Goal: Task Accomplishment & Management: Manage account settings

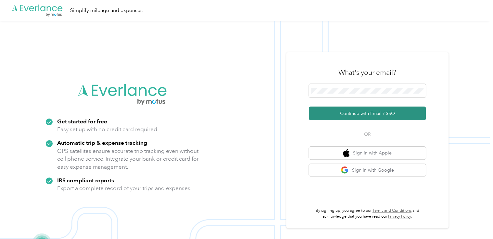
click at [336, 114] on button "Continue with Email / SSO" at bounding box center [367, 114] width 117 height 14
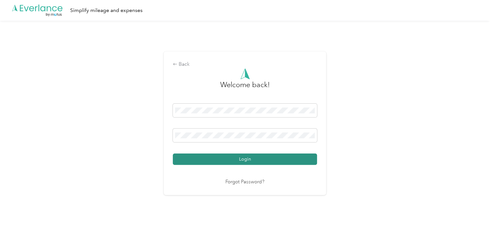
click at [245, 160] on button "Login" at bounding box center [245, 159] width 144 height 11
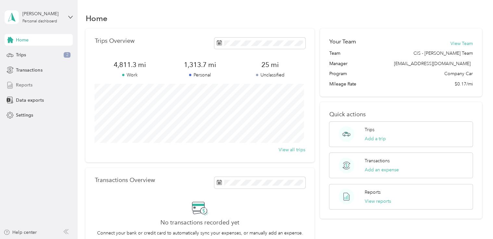
click at [35, 85] on div "Reports" at bounding box center [39, 86] width 68 height 12
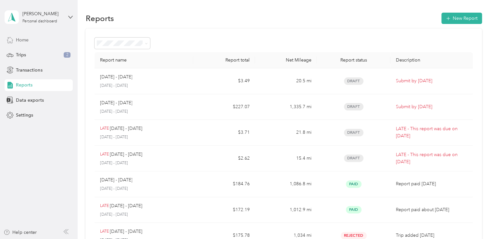
click at [27, 38] on span "Home" at bounding box center [22, 40] width 13 height 7
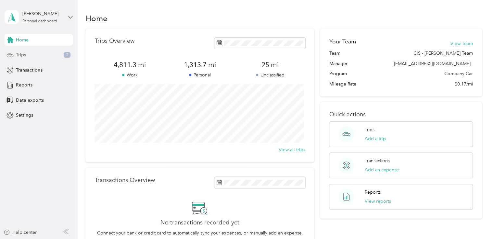
click at [29, 56] on div "Trips 2" at bounding box center [39, 55] width 68 height 12
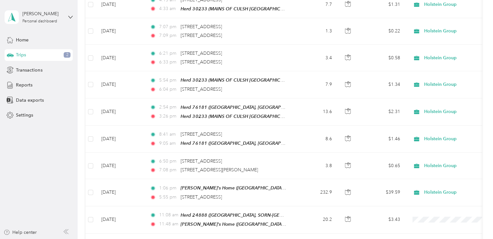
scroll to position [176, 0]
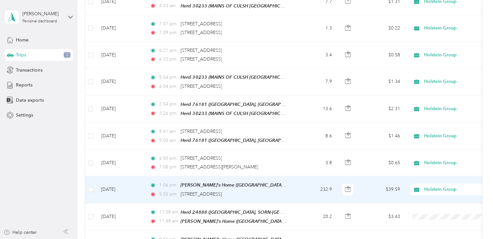
click at [289, 190] on td "1:06 pm Anne's Home (Dalmellington, Scotland) 5:55 pm 19 Abbey St, Old Deer, Pe…" at bounding box center [218, 190] width 149 height 27
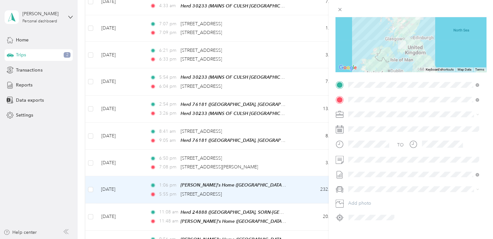
scroll to position [87, 0]
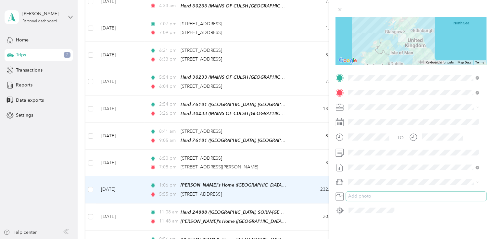
click at [355, 192] on button "Add photo" at bounding box center [416, 196] width 140 height 9
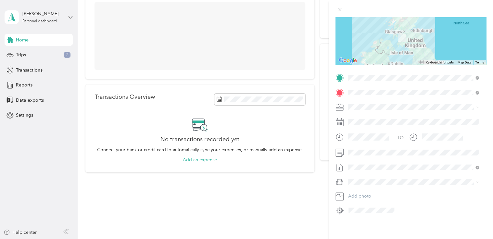
scroll to position [83, 0]
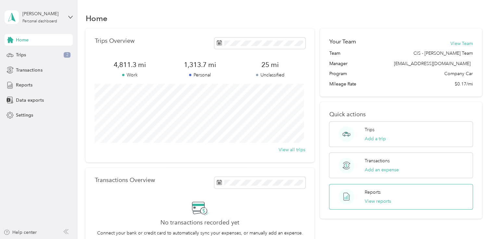
click at [371, 196] on div "Reports View reports" at bounding box center [377, 197] width 26 height 16
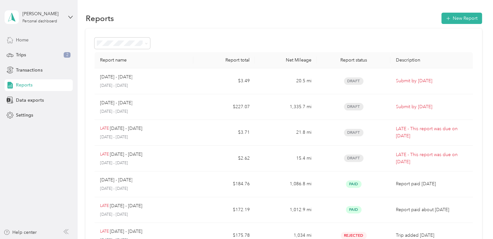
click at [28, 36] on div "Home" at bounding box center [39, 40] width 68 height 12
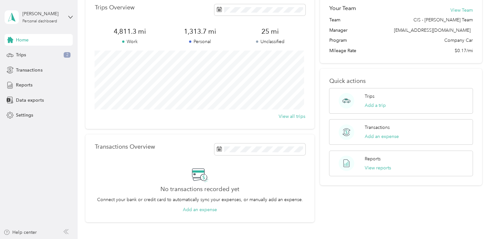
scroll to position [83, 0]
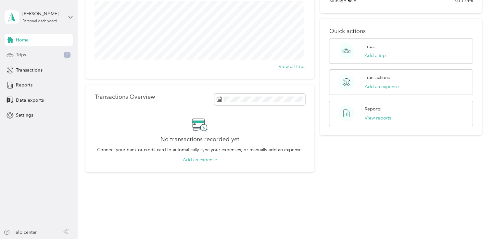
click at [27, 53] on div "Trips 2" at bounding box center [39, 55] width 68 height 12
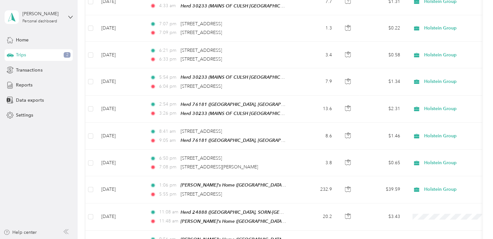
scroll to position [177, 0]
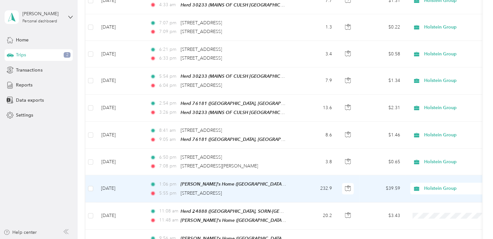
click at [372, 184] on td "$39.59" at bounding box center [381, 189] width 45 height 27
click at [372, 239] on div at bounding box center [244, 239] width 489 height 0
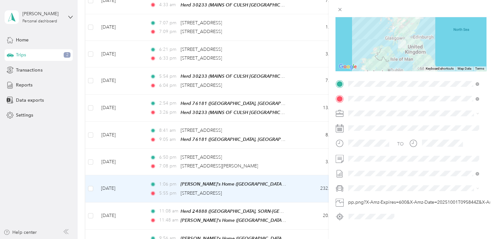
scroll to position [87, 0]
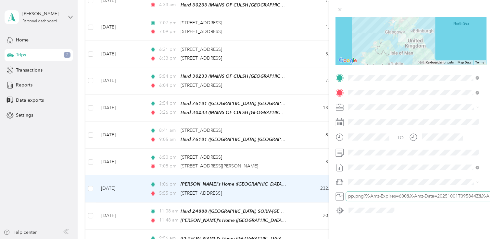
click at [424, 192] on button "pp.png?X-Amz-Expires=600&X-Amz-Date=20251001T095844Z&X-Amz-Algorithm=AWS4-HMAC-…" at bounding box center [421, 196] width 151 height 9
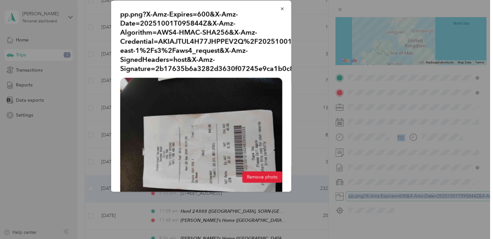
click at [424, 191] on div at bounding box center [246, 119] width 493 height 239
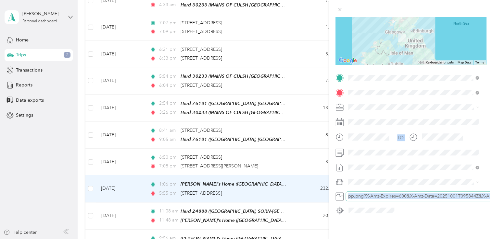
click at [424, 192] on button "pp.png?X-Amz-Expires=600&X-Amz-Date=20251001T095844Z&X-Amz-Algorithm=AWS4-HMAC-…" at bounding box center [421, 196] width 151 height 9
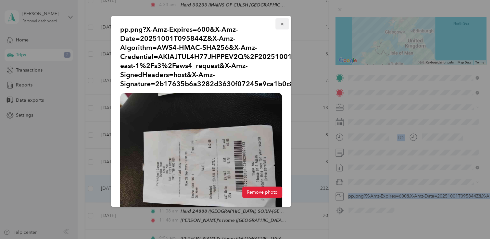
click at [280, 23] on icon "button" at bounding box center [282, 24] width 5 height 5
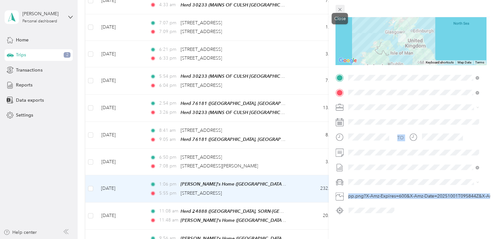
click at [338, 8] on icon at bounding box center [340, 10] width 6 height 6
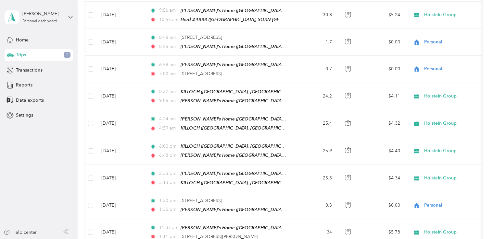
scroll to position [408, 0]
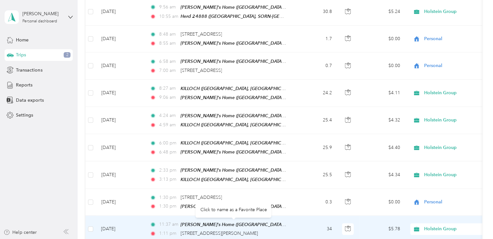
click at [192, 230] on div "[STREET_ADDRESS][PERSON_NAME]" at bounding box center [218, 233] width 77 height 7
click at [362, 217] on td "$5.78" at bounding box center [381, 229] width 45 height 27
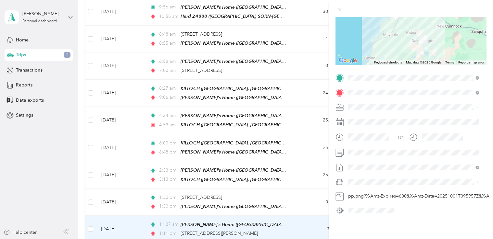
scroll to position [87, 0]
click at [432, 192] on button "pp.png?X-Amz-Expires=600&X-Amz-Date=20251001T095957Z&X-Amz-Algorithm=AWS4-HMAC-…" at bounding box center [421, 196] width 151 height 9
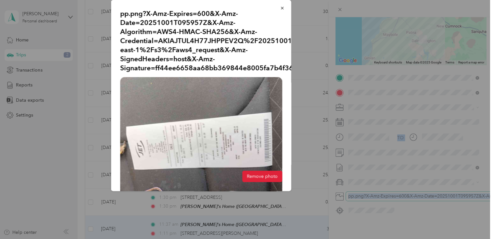
click at [432, 191] on div at bounding box center [246, 119] width 493 height 239
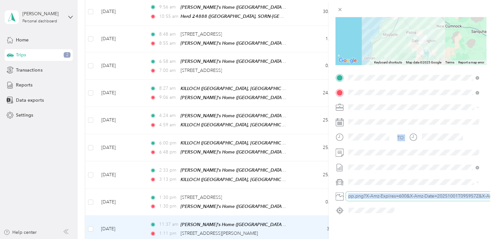
click at [432, 192] on button "pp.png?X-Amz-Expires=600&X-Amz-Date=20251001T095957Z&X-Amz-Algorithm=AWS4-HMAC-…" at bounding box center [421, 196] width 151 height 9
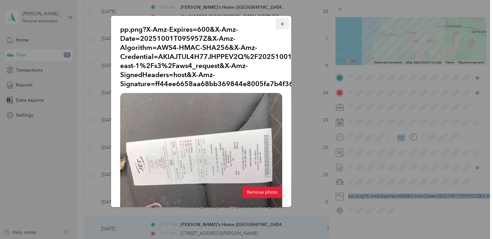
click at [280, 24] on icon "button" at bounding box center [282, 24] width 5 height 5
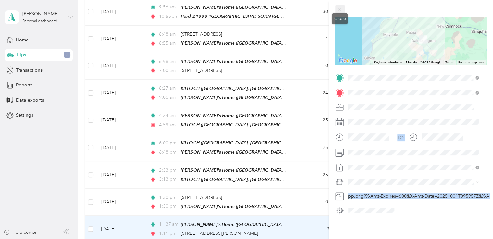
click at [339, 8] on icon at bounding box center [340, 10] width 6 height 6
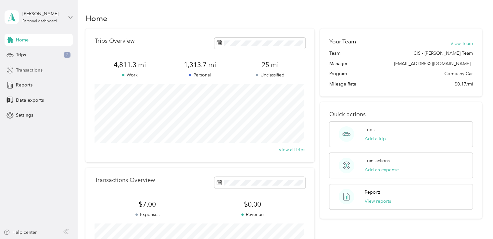
click at [44, 68] on div "Transactions" at bounding box center [39, 70] width 68 height 12
click at [32, 69] on span "Transactions" at bounding box center [29, 70] width 26 height 7
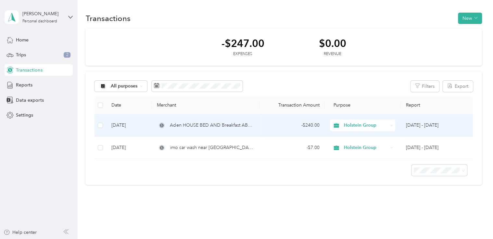
click at [122, 126] on td "[DATE]" at bounding box center [128, 126] width 45 height 22
click at [122, 126] on div at bounding box center [246, 119] width 493 height 239
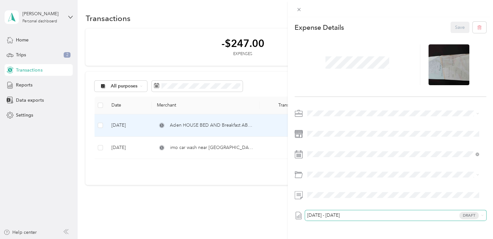
click at [337, 215] on span "[DATE] - [DATE]" at bounding box center [323, 216] width 32 height 5
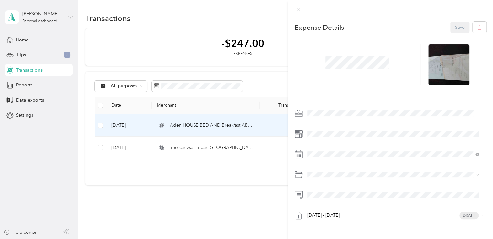
click at [314, 202] on span "[DATE] - [DATE]" at bounding box center [323, 202] width 32 height 7
drag, startPoint x: 298, startPoint y: 216, endPoint x: 140, endPoint y: 38, distance: 238.1
click at [140, 38] on div "This expense cannot be edited because it is either under review, approved, or p…" at bounding box center [246, 119] width 493 height 239
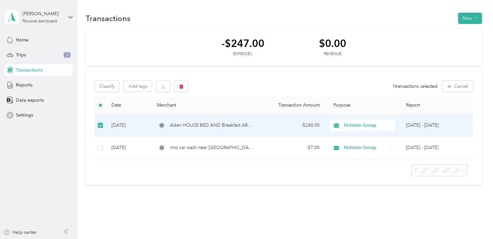
click at [124, 126] on td "[DATE]" at bounding box center [128, 126] width 45 height 22
drag, startPoint x: 448, startPoint y: 128, endPoint x: 170, endPoint y: 33, distance: 293.6
click at [170, 33] on div "-$247.00 Expenses $0.00 Revenue" at bounding box center [283, 48] width 396 height 38
click at [184, 82] on button "button" at bounding box center [181, 86] width 14 height 11
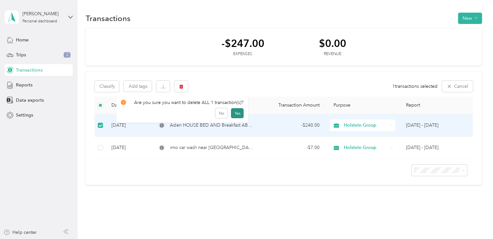
click at [236, 112] on button "Yes" at bounding box center [237, 113] width 13 height 10
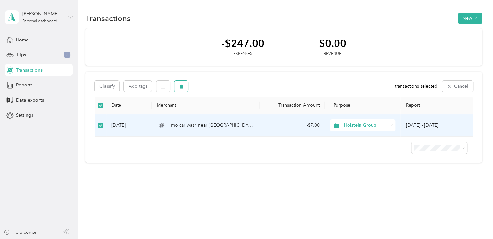
click at [182, 87] on icon "button" at bounding box center [181, 86] width 5 height 5
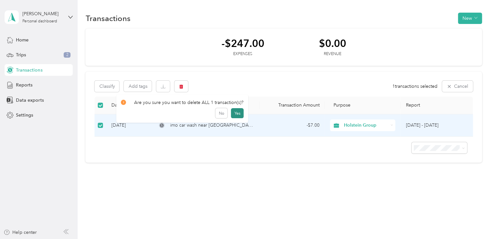
click at [235, 113] on button "Yes" at bounding box center [237, 113] width 13 height 10
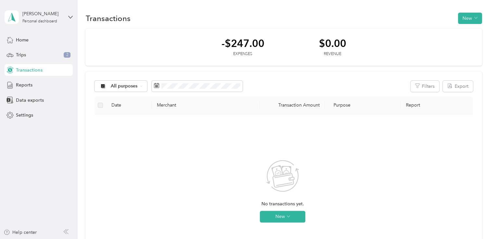
click at [155, 41] on div "-$247.00 Expenses $0.00 Revenue" at bounding box center [283, 48] width 396 height 38
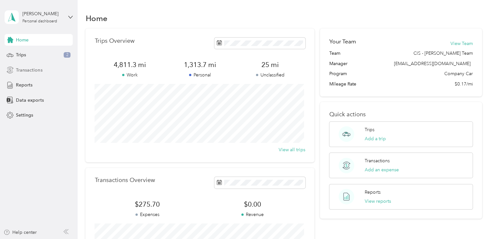
click at [30, 68] on span "Transactions" at bounding box center [29, 70] width 26 height 7
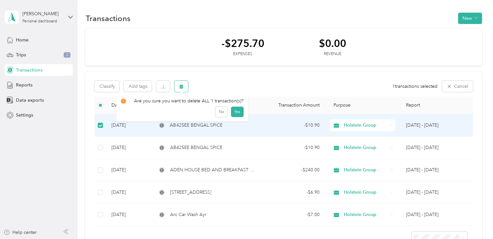
click at [180, 88] on icon "button" at bounding box center [181, 86] width 4 height 4
click at [236, 112] on button "Yes" at bounding box center [237, 113] width 13 height 10
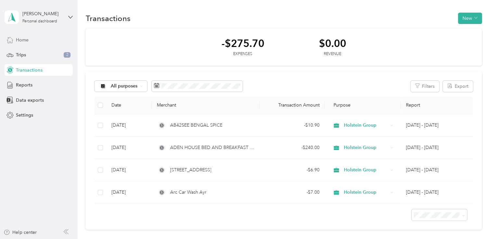
click at [20, 38] on span "Home" at bounding box center [22, 40] width 13 height 7
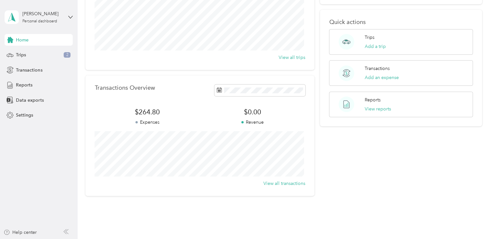
scroll to position [116, 0]
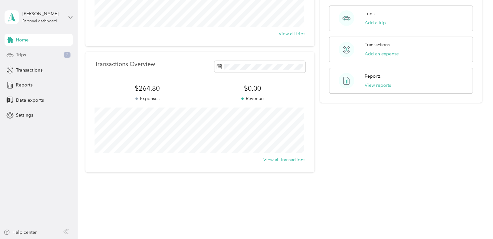
click at [34, 55] on div "Trips 2" at bounding box center [39, 55] width 68 height 12
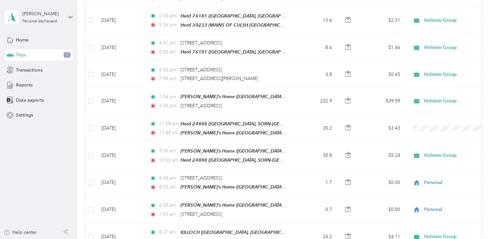
scroll to position [265, 0]
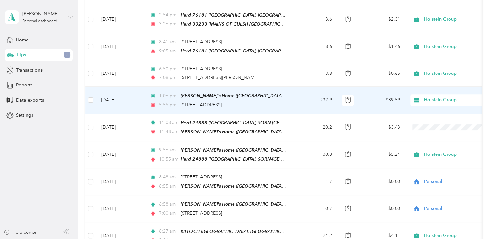
click at [366, 99] on td "$39.59" at bounding box center [381, 100] width 45 height 27
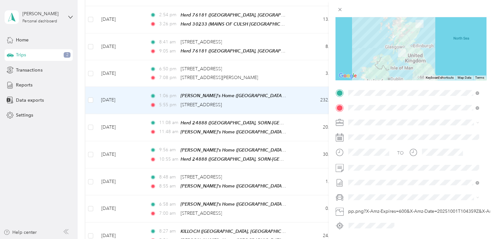
scroll to position [73, 0]
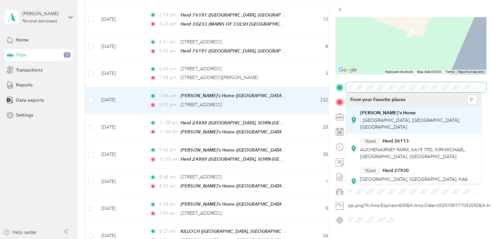
click at [399, 112] on div "[PERSON_NAME]'s Home" at bounding box center [418, 113] width 116 height 6
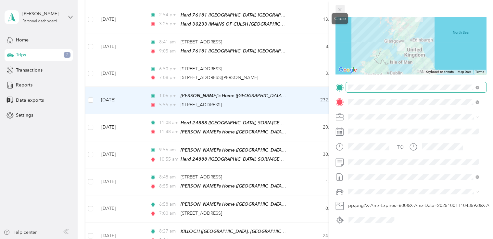
click at [337, 9] on icon at bounding box center [340, 10] width 6 height 6
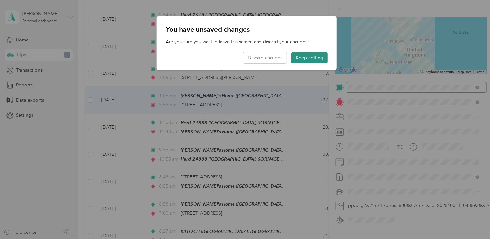
click at [305, 57] on button "Keep editing" at bounding box center [309, 57] width 36 height 11
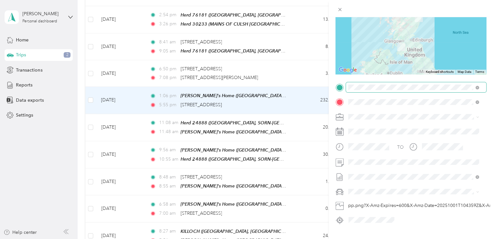
scroll to position [87, 0]
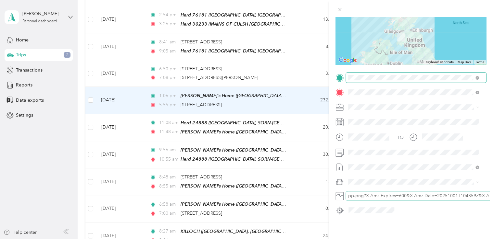
click at [379, 194] on button "pp.png?X-Amz-Expires=600&X-Amz-Date=20251001T104359Z&X-Amz-Algorithm=AWS4-HMAC-…" at bounding box center [421, 196] width 151 height 9
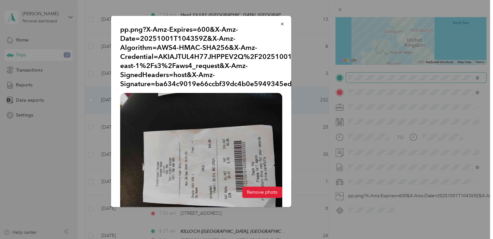
click at [366, 207] on div "pp.png?X-Amz-Expires=600&X-Amz-Date=20251001T104359Z&X-Amz-Algorithm=AWS4-HMAC-…" at bounding box center [336, 112] width 180 height 193
click at [365, 206] on div "pp.png?X-Amz-Expires=600&X-Amz-Date=20251001T104359Z&X-Amz-Algorithm=AWS4-HMAC-…" at bounding box center [336, 112] width 180 height 193
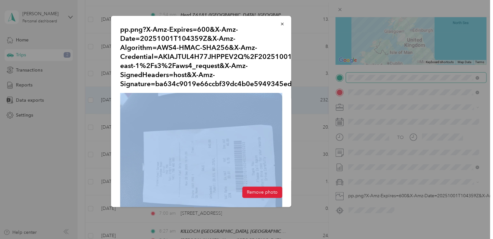
click at [365, 206] on div "pp.png?X-Amz-Expires=600&X-Amz-Date=20251001T104359Z&X-Amz-Algorithm=AWS4-HMAC-…" at bounding box center [336, 112] width 180 height 193
click at [280, 25] on icon "button" at bounding box center [282, 24] width 5 height 5
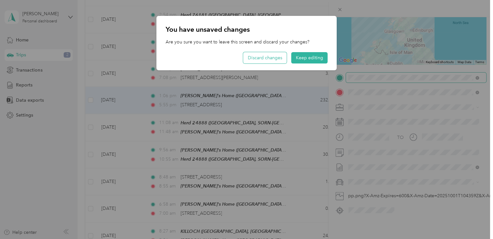
click at [261, 59] on button "Discard changes" at bounding box center [264, 57] width 43 height 11
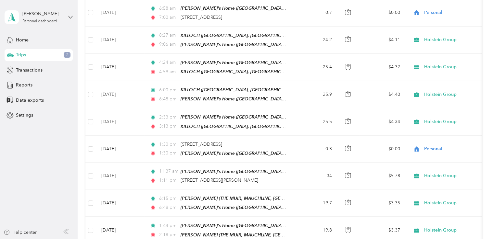
scroll to position [462, 0]
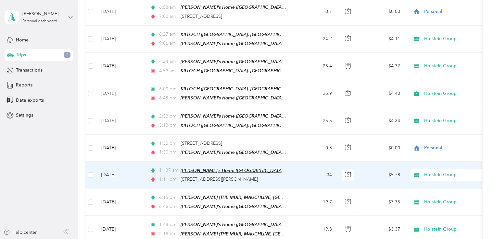
click at [213, 168] on span "[PERSON_NAME]'s Home ([GEOGRAPHIC_DATA], [GEOGRAPHIC_DATA])" at bounding box center [255, 171] width 151 height 6
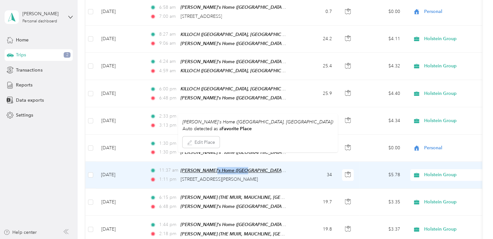
click at [213, 168] on span "[PERSON_NAME]'s Home ([GEOGRAPHIC_DATA], [GEOGRAPHIC_DATA])" at bounding box center [255, 171] width 151 height 6
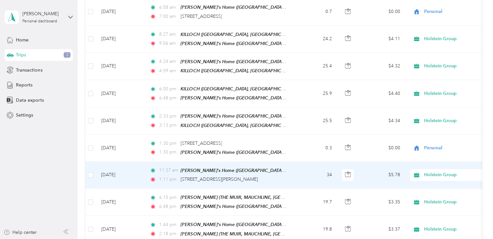
drag, startPoint x: 213, startPoint y: 163, endPoint x: 290, endPoint y: 171, distance: 77.3
click at [290, 171] on td "11:37 am [PERSON_NAME]'s Home ([GEOGRAPHIC_DATA], [GEOGRAPHIC_DATA]) 1:11 pm [S…" at bounding box center [218, 175] width 149 height 27
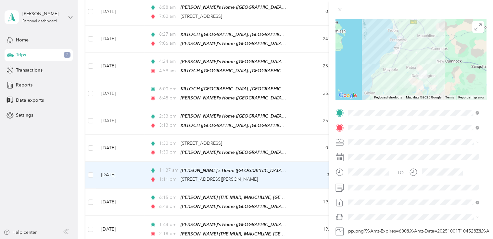
scroll to position [48, 0]
click at [338, 7] on icon at bounding box center [340, 10] width 6 height 6
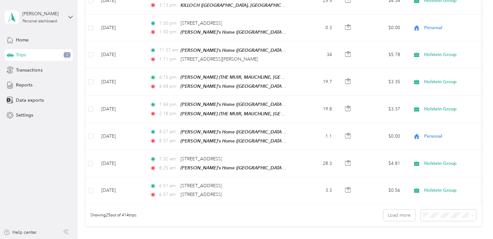
scroll to position [584, 0]
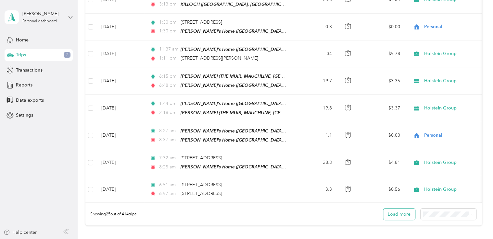
click at [391, 210] on button "Load more" at bounding box center [399, 214] width 32 height 11
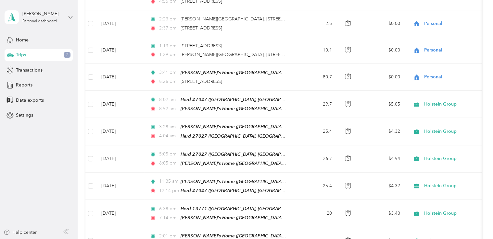
scroll to position [995, 0]
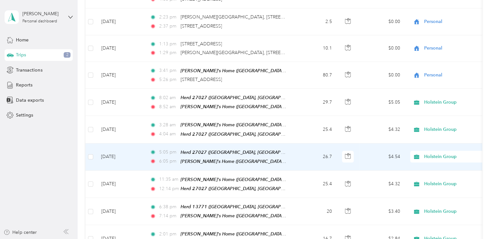
click at [295, 144] on td "26.7" at bounding box center [315, 157] width 43 height 27
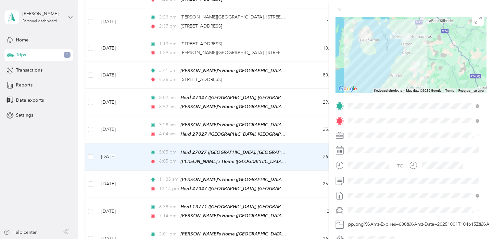
scroll to position [69, 0]
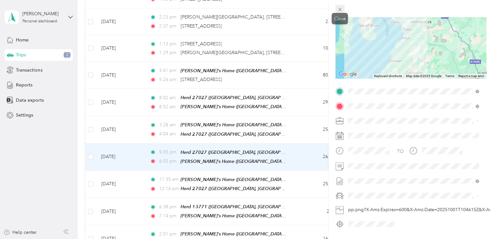
click at [337, 10] on icon at bounding box center [340, 10] width 6 height 6
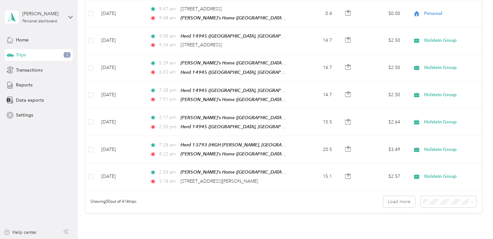
scroll to position [1318, 0]
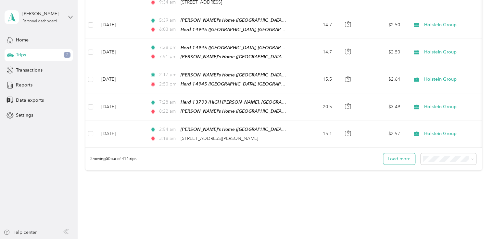
click at [397, 153] on button "Load more" at bounding box center [399, 158] width 32 height 11
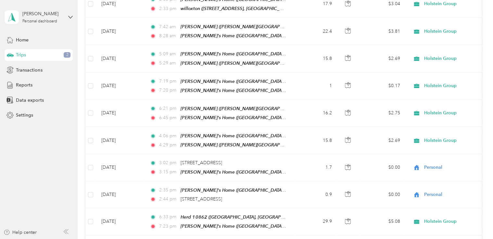
scroll to position [1835, 0]
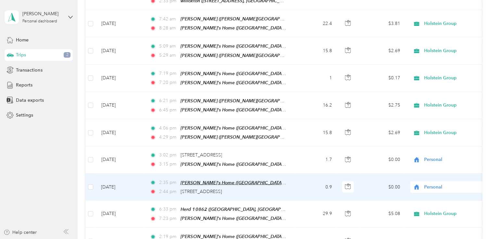
click at [187, 180] on span "[PERSON_NAME]'s Home ([GEOGRAPHIC_DATA], [GEOGRAPHIC_DATA])" at bounding box center [255, 183] width 151 height 6
click at [301, 174] on td "0.9" at bounding box center [315, 187] width 43 height 27
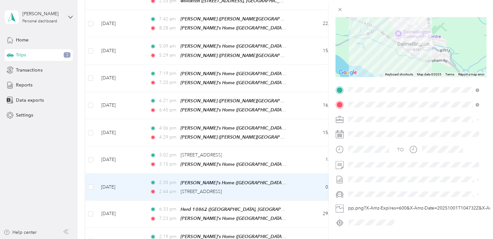
scroll to position [87, 0]
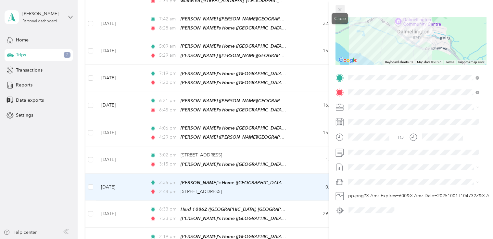
click at [338, 8] on icon at bounding box center [340, 10] width 6 height 6
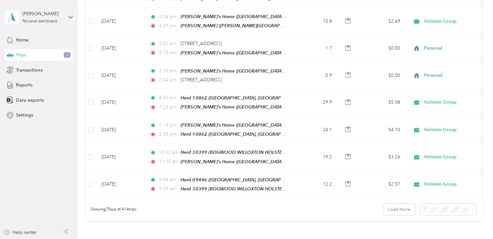
scroll to position [1984, 0]
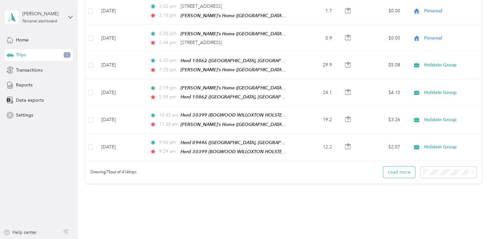
click at [394, 167] on button "Load more" at bounding box center [399, 172] width 32 height 11
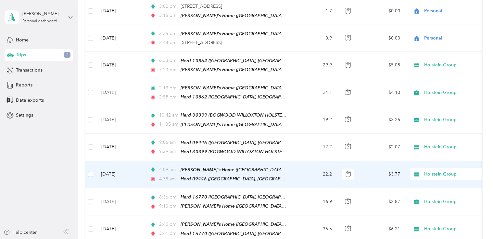
click at [394, 161] on td "$3.77" at bounding box center [381, 174] width 45 height 27
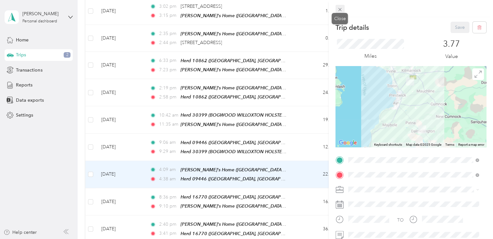
click at [338, 7] on icon at bounding box center [340, 10] width 6 height 6
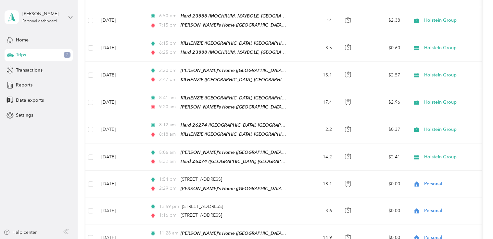
scroll to position [2564, 0]
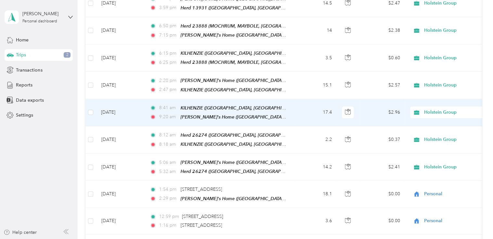
click at [306, 99] on td "17.4" at bounding box center [315, 112] width 43 height 27
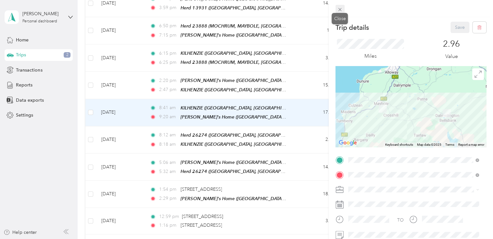
click at [337, 9] on icon at bounding box center [340, 10] width 6 height 6
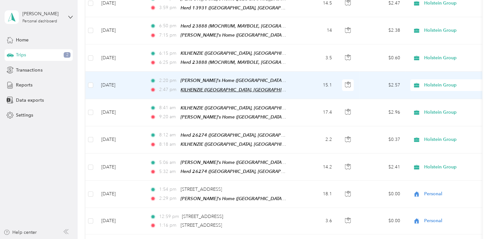
click at [184, 87] on span "KILHENZIE ([GEOGRAPHIC_DATA], [GEOGRAPHIC_DATA], [GEOGRAPHIC_DATA])" at bounding box center [264, 90] width 168 height 6
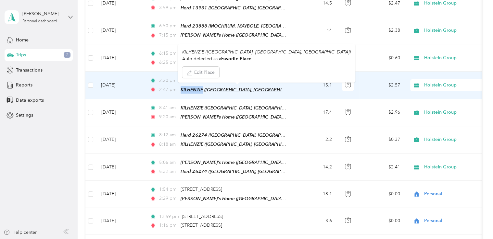
click at [184, 87] on span "KILHENZIE ([GEOGRAPHIC_DATA], [GEOGRAPHIC_DATA], [GEOGRAPHIC_DATA])" at bounding box center [264, 90] width 168 height 6
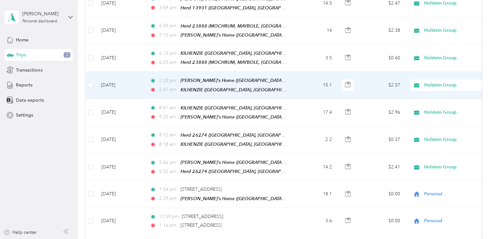
click at [300, 72] on td "15.1" at bounding box center [315, 85] width 43 height 27
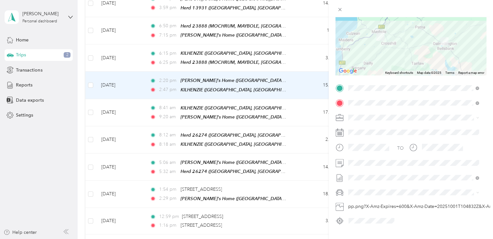
scroll to position [73, 0]
